Goal: Task Accomplishment & Management: Manage account settings

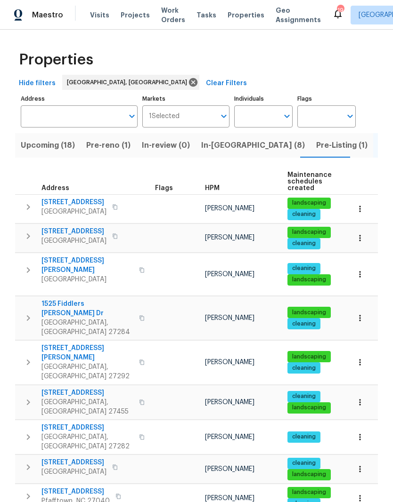
scroll to position [44, 0]
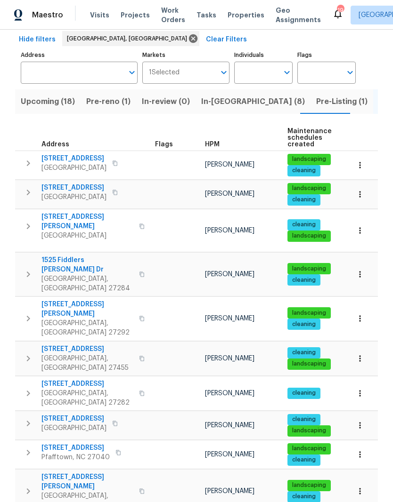
click at [215, 97] on span "In-[GEOGRAPHIC_DATA] (8)" at bounding box center [253, 101] width 104 height 13
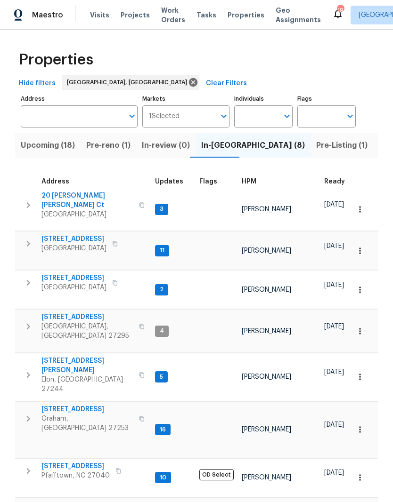
click at [87, 356] on span "[STREET_ADDRESS][PERSON_NAME]" at bounding box center [87, 365] width 92 height 19
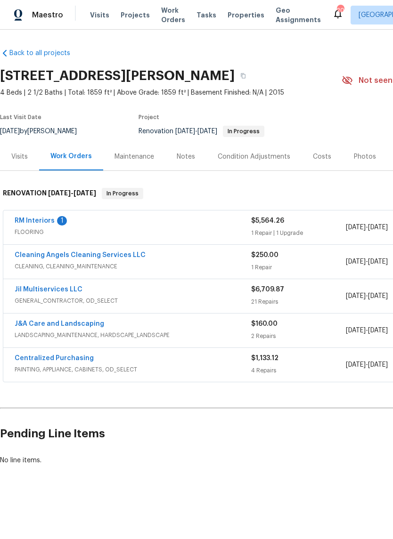
click at [36, 223] on link "RM Interiors" at bounding box center [35, 221] width 40 height 7
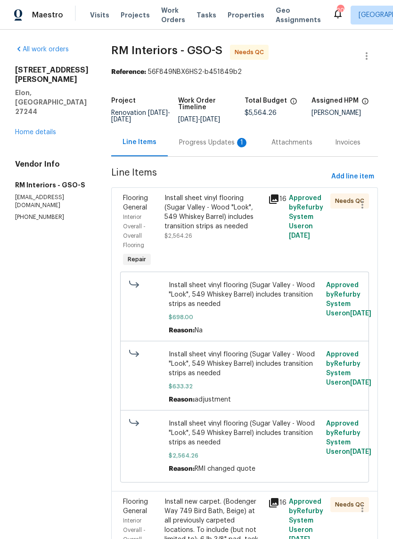
click at [235, 221] on div "Install sheet vinyl flooring (Sugar Valley - Wood "Look", 549 Whiskey Barrel) i…" at bounding box center [213, 213] width 98 height 38
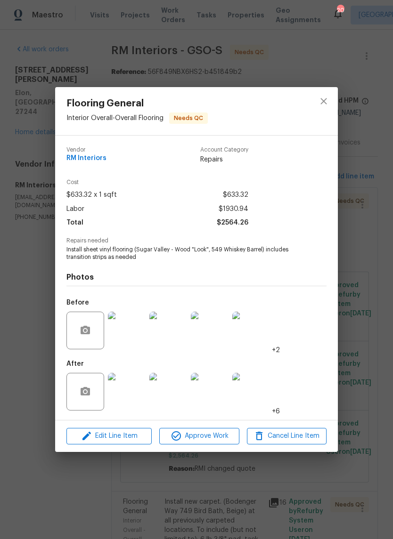
click at [133, 394] on img at bounding box center [127, 392] width 38 height 38
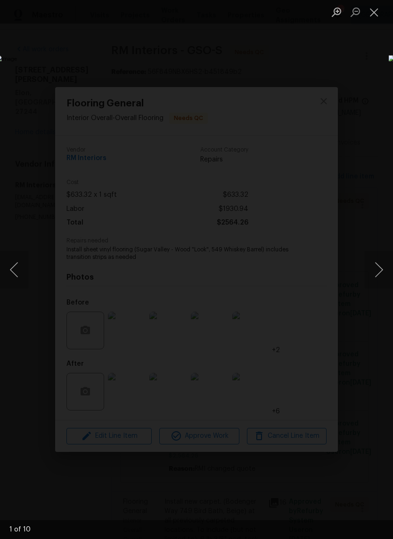
click at [376, 269] on button "Next image" at bounding box center [378, 270] width 28 height 38
click at [376, 273] on button "Next image" at bounding box center [378, 270] width 28 height 38
click at [375, 279] on button "Next image" at bounding box center [378, 270] width 28 height 38
click at [374, 282] on button "Next image" at bounding box center [378, 270] width 28 height 38
click at [376, 10] on button "Close lightbox" at bounding box center [373, 12] width 19 height 16
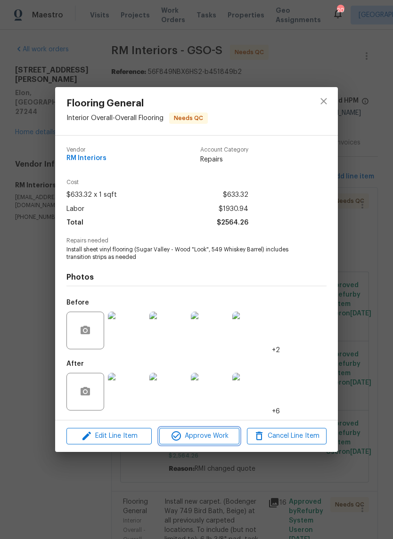
click at [211, 438] on span "Approve Work" at bounding box center [199, 436] width 74 height 12
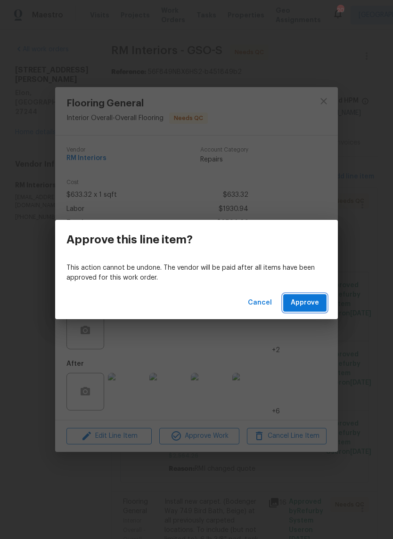
click at [322, 305] on button "Approve" at bounding box center [304, 302] width 43 height 17
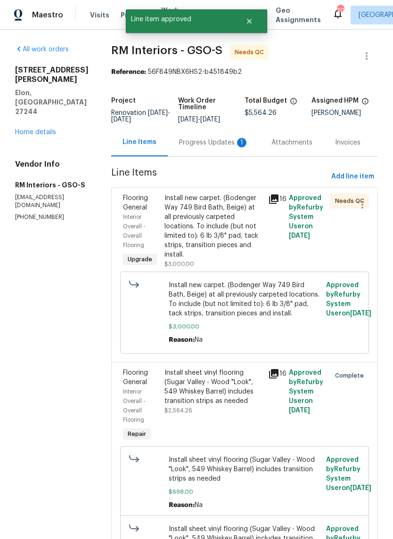
click at [218, 154] on div "Progress Updates 1" at bounding box center [214, 143] width 92 height 28
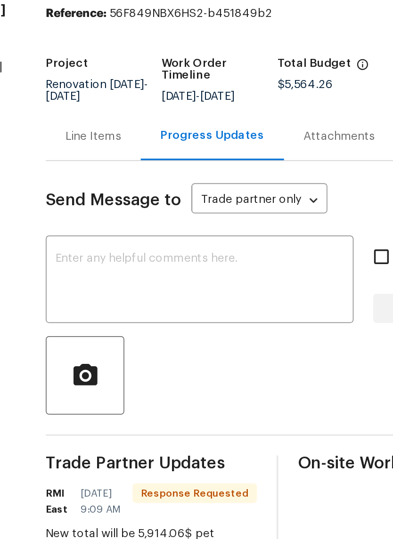
scroll to position [26, 0]
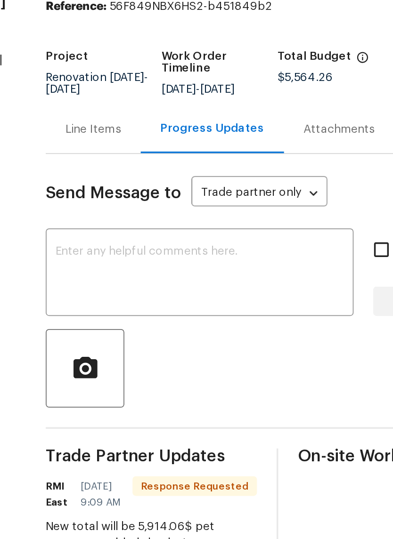
click at [111, 102] on div "Line Items" at bounding box center [138, 116] width 55 height 28
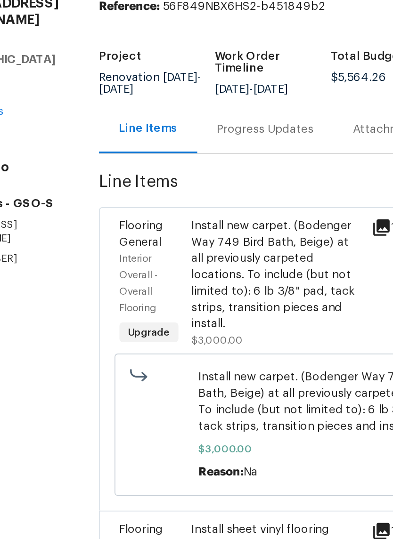
click at [164, 167] on div "Install new carpet. (Bodenger Way 749 Bird Bath, Beige) at all previously carpe…" at bounding box center [213, 200] width 98 height 66
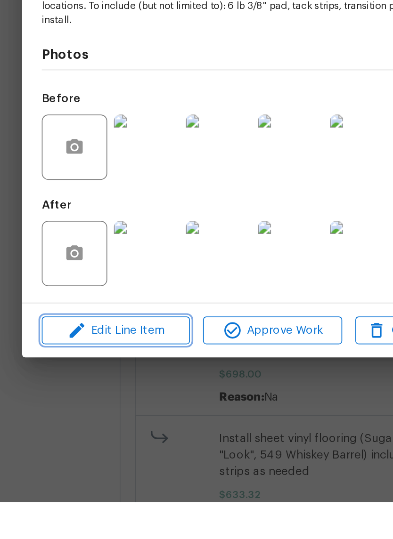
click at [84, 435] on span "Edit Line Item" at bounding box center [109, 441] width 80 height 12
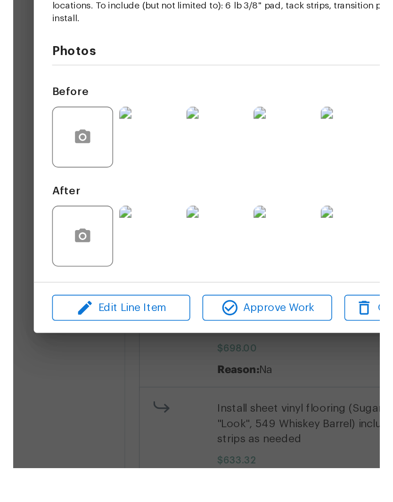
scroll to position [6, 0]
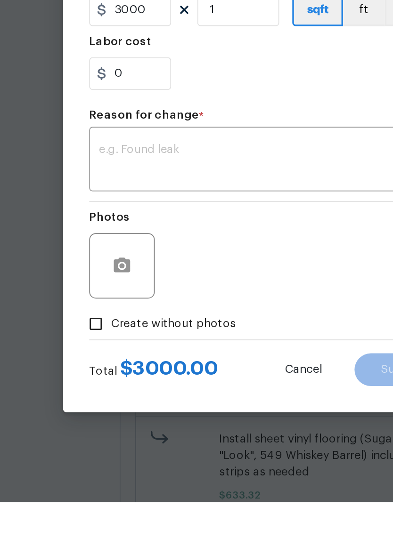
click at [106, 432] on span "Create without photos" at bounding box center [142, 437] width 72 height 10
click at [89, 428] on input "Create without photos" at bounding box center [98, 437] width 18 height 18
checkbox input "false"
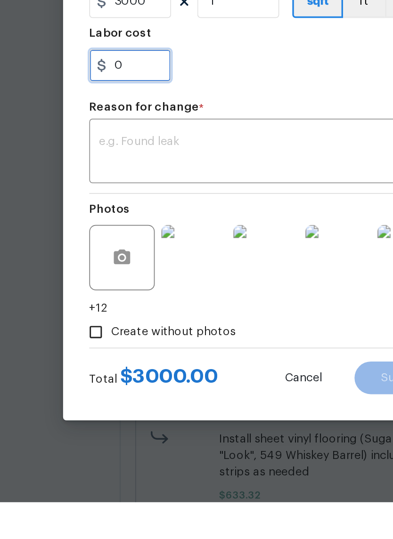
click at [94, 278] on input "0" at bounding box center [117, 287] width 47 height 19
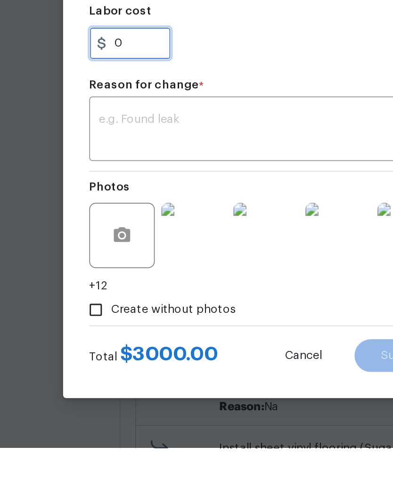
scroll to position [6, 0]
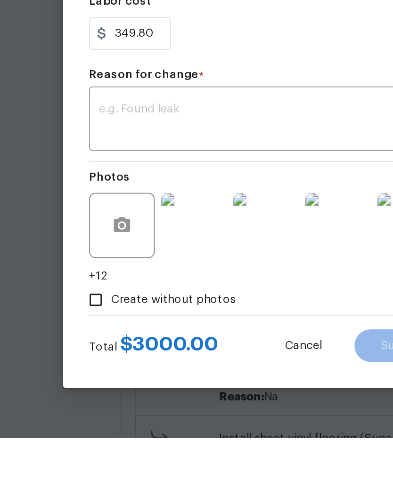
click at [99, 310] on textarea at bounding box center [196, 320] width 194 height 20
type input "349.8"
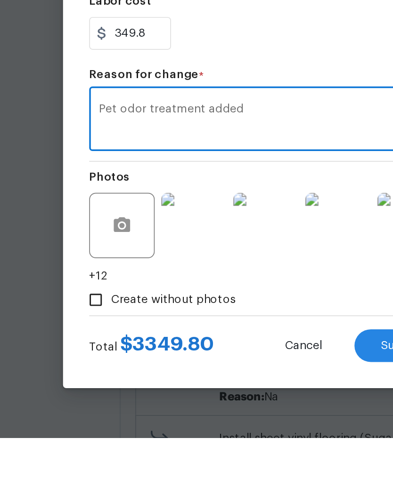
type textarea "Pet odor treatment added"
click at [158, 414] on div "Create without photos" at bounding box center [196, 423] width 205 height 18
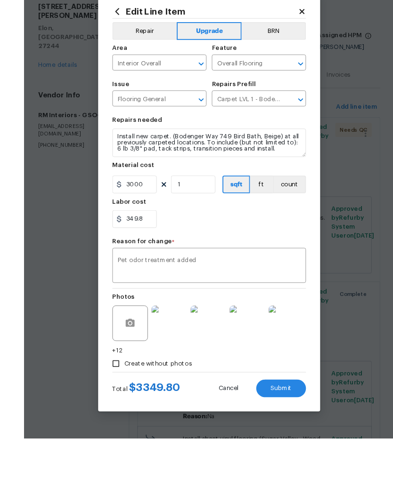
scroll to position [37, 0]
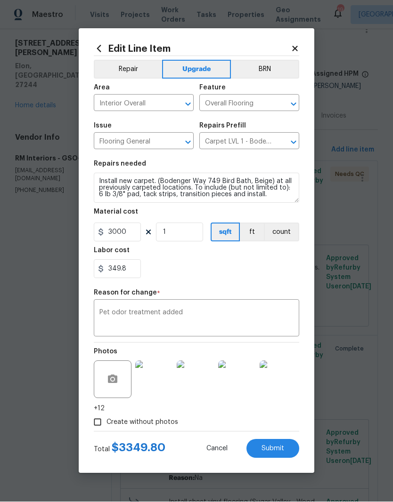
click at [277, 443] on button "Submit" at bounding box center [272, 449] width 53 height 19
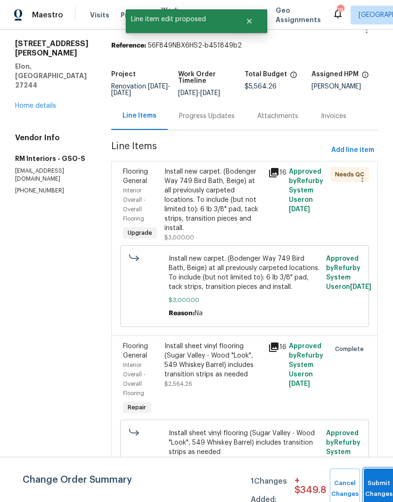
click at [379, 479] on button "Submit Changes" at bounding box center [379, 489] width 30 height 40
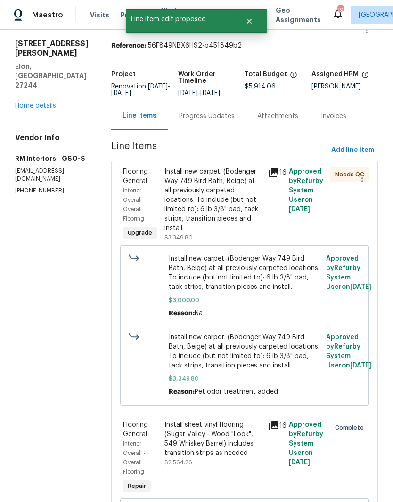
click at [225, 167] on div "Install new carpet. (Bodenger Way 749 Bird Bath, Beige) at all previously carpe…" at bounding box center [213, 200] width 98 height 66
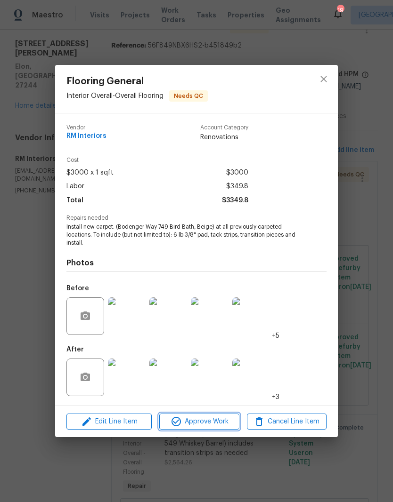
click at [207, 421] on span "Approve Work" at bounding box center [199, 422] width 74 height 12
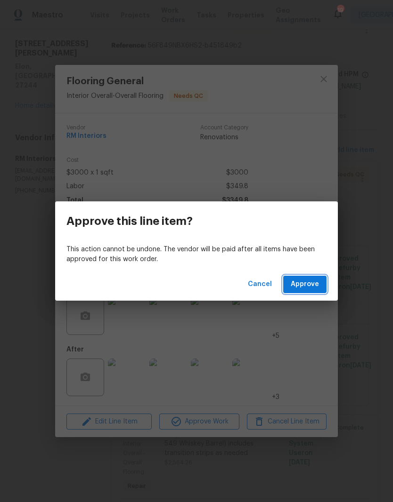
click at [315, 278] on button "Approve" at bounding box center [304, 284] width 43 height 17
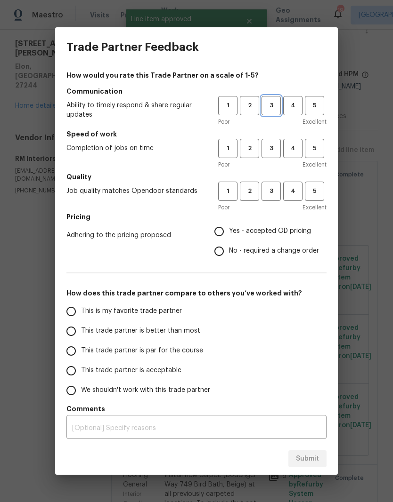
click at [271, 101] on span "3" at bounding box center [270, 105] width 17 height 11
click at [273, 151] on span "3" at bounding box center [270, 148] width 17 height 11
click at [278, 193] on span "3" at bounding box center [270, 191] width 17 height 11
click at [233, 229] on span "Yes - accepted OD pricing" at bounding box center [270, 231] width 82 height 10
click at [229, 229] on input "Yes - accepted OD pricing" at bounding box center [219, 232] width 20 height 20
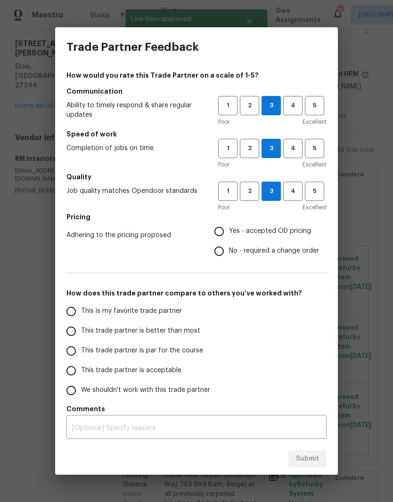
radio input "true"
click at [172, 311] on span "This is my favorite trade partner" at bounding box center [131, 312] width 101 height 10
click at [81, 311] on input "This is my favorite trade partner" at bounding box center [71, 312] width 20 height 20
click at [312, 451] on button "Submit" at bounding box center [307, 459] width 38 height 17
radio input "true"
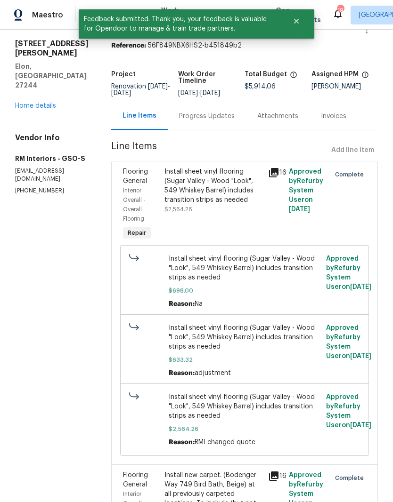
click at [44, 103] on link "Home details" at bounding box center [35, 106] width 41 height 7
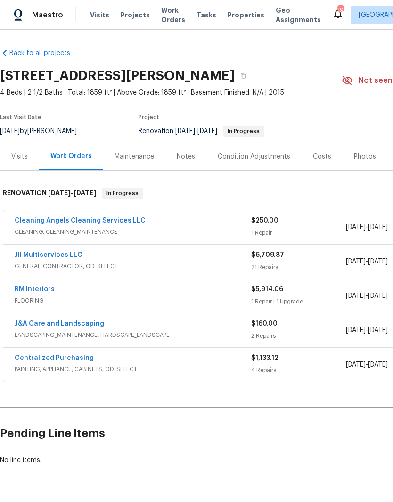
click at [58, 252] on link "Jil Multiservices LLC" at bounding box center [49, 255] width 68 height 7
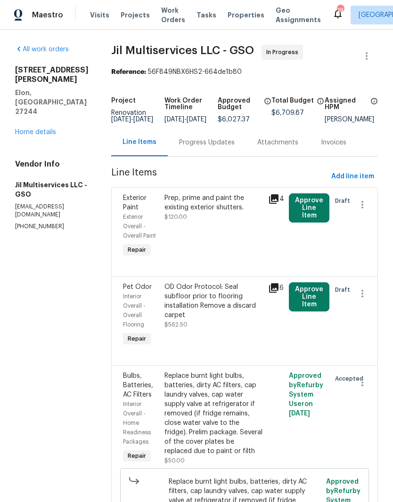
click at [49, 129] on link "Home details" at bounding box center [35, 132] width 41 height 7
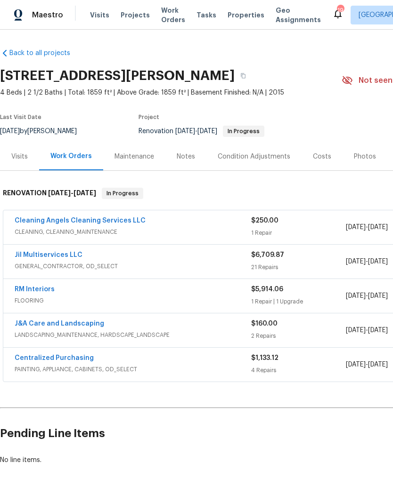
click at [65, 220] on link "Cleaning Angels Cleaning Services LLC" at bounding box center [80, 221] width 131 height 7
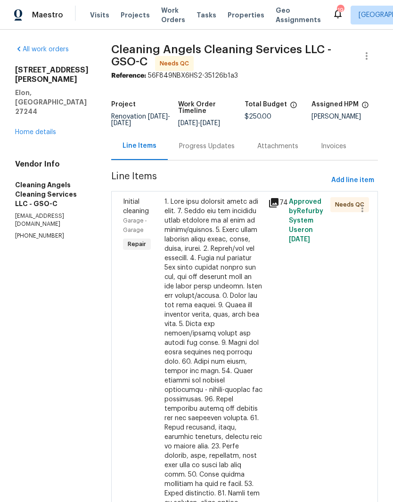
click at [241, 274] on div at bounding box center [213, 423] width 98 height 452
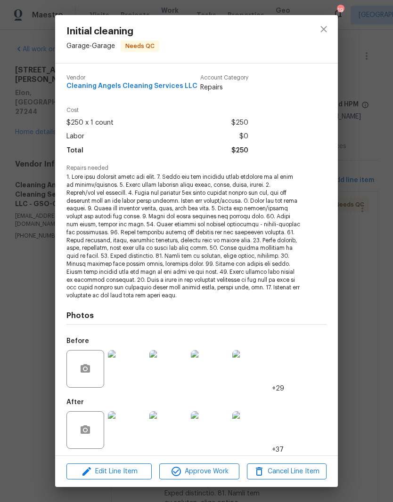
click at [212, 225] on span at bounding box center [183, 236] width 234 height 127
click at [218, 467] on span "Approve Work" at bounding box center [199, 472] width 74 height 12
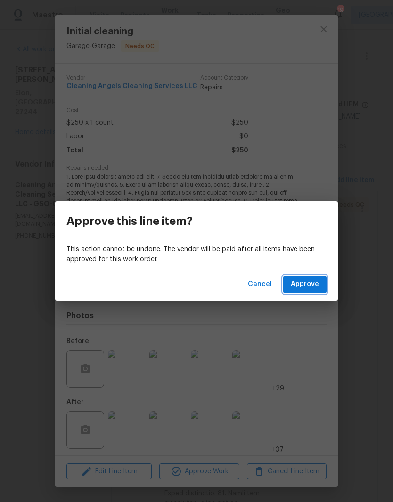
click at [323, 281] on button "Approve" at bounding box center [304, 284] width 43 height 17
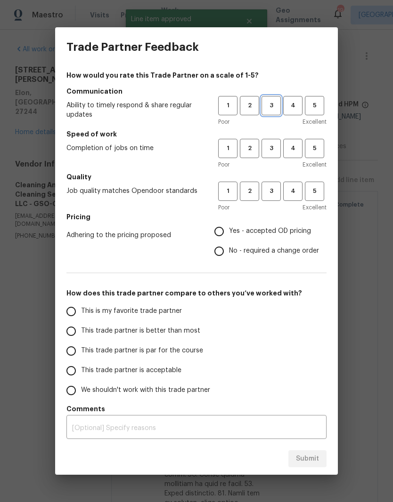
click at [278, 112] on button "3" at bounding box center [270, 105] width 19 height 19
click at [270, 157] on button "3" at bounding box center [270, 148] width 19 height 19
click at [279, 196] on span "3" at bounding box center [270, 191] width 17 height 11
click at [227, 246] on input "No - required a change order" at bounding box center [219, 252] width 20 height 20
radio input "true"
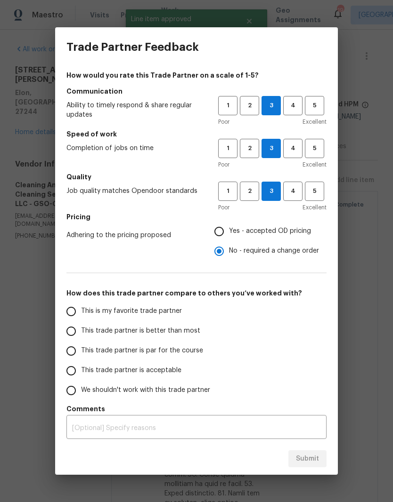
click at [232, 226] on label "Yes - accepted OD pricing" at bounding box center [264, 232] width 110 height 20
click at [229, 226] on input "Yes - accepted OD pricing" at bounding box center [219, 232] width 20 height 20
radio input "true"
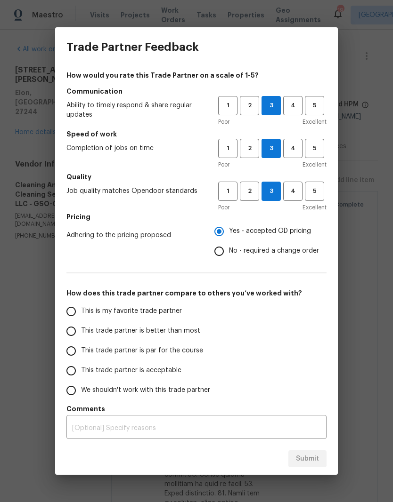
click at [234, 248] on span "No - required a change order" at bounding box center [274, 251] width 90 height 10
click at [229, 248] on input "No - required a change order" at bounding box center [219, 252] width 20 height 20
radio input "true"
click at [214, 234] on input "Yes - accepted OD pricing" at bounding box center [219, 232] width 20 height 20
radio input "true"
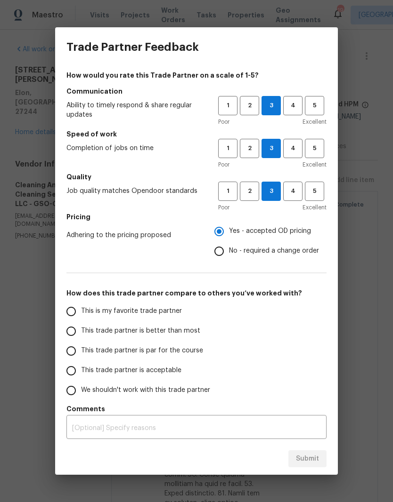
click at [72, 330] on input "This trade partner is better than most" at bounding box center [71, 332] width 20 height 20
click at [315, 451] on button "Submit" at bounding box center [307, 459] width 38 height 17
radio input "true"
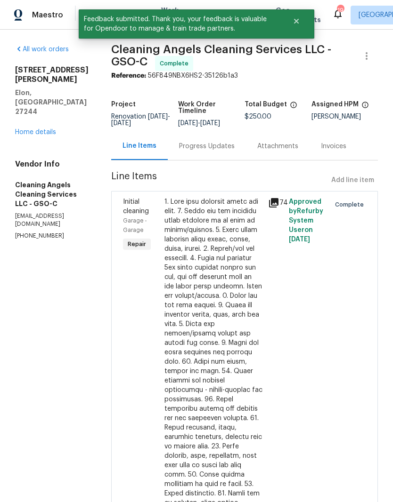
click at [42, 129] on link "Home details" at bounding box center [35, 132] width 41 height 7
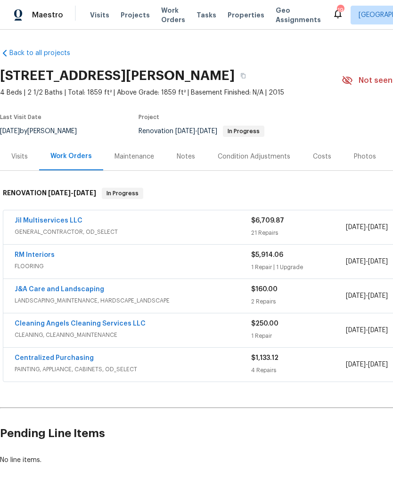
click at [52, 270] on span "FLOORING" at bounding box center [133, 266] width 236 height 9
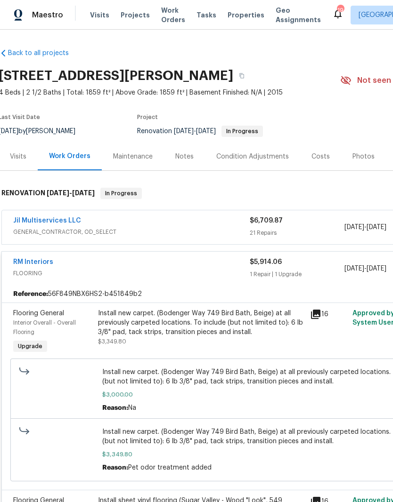
scroll to position [0, 1]
click at [244, 16] on span "Properties" at bounding box center [245, 14] width 37 height 9
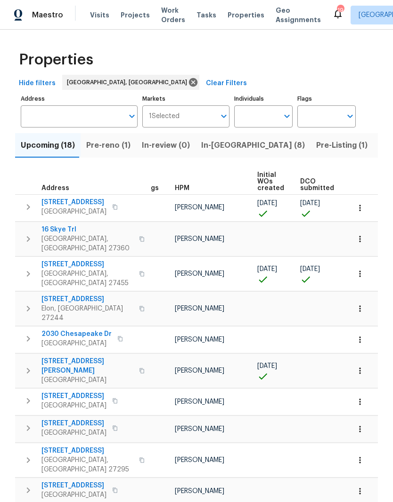
scroll to position [0, 5]
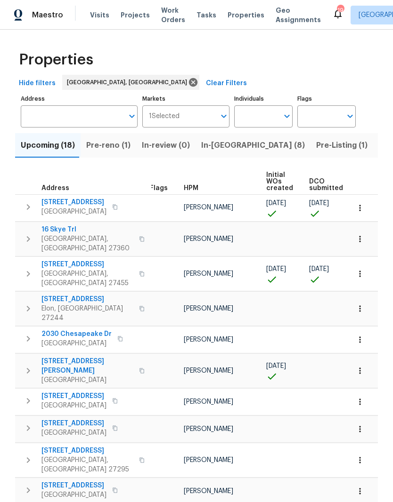
click at [105, 145] on span "Pre-reno (1)" at bounding box center [108, 145] width 44 height 13
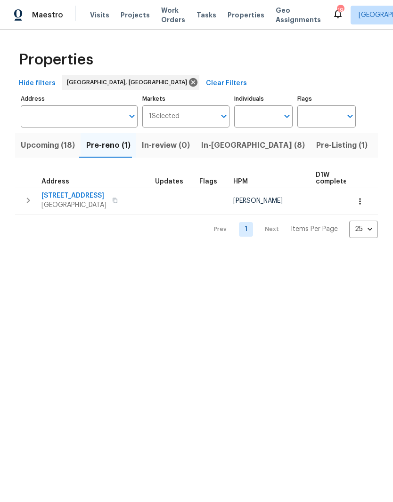
click at [54, 149] on span "Upcoming (18)" at bounding box center [48, 145] width 54 height 13
